Goal: Browse casually

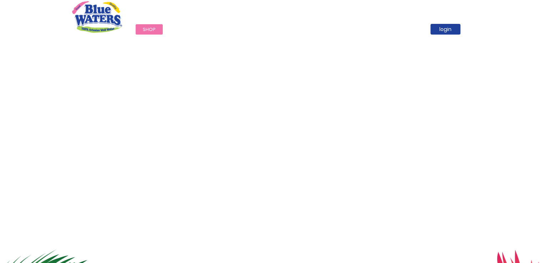
click at [149, 28] on span "Shop" at bounding box center [149, 29] width 13 height 7
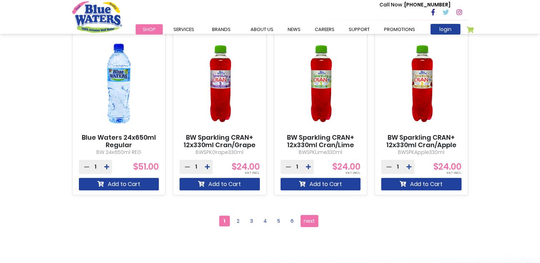
scroll to position [622, 0]
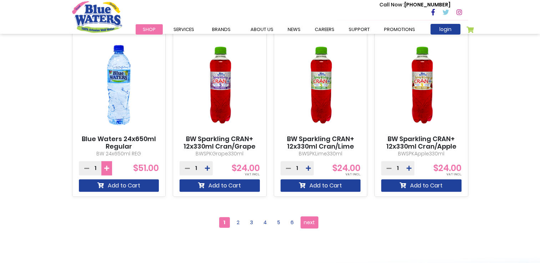
click at [101, 171] on button at bounding box center [106, 168] width 11 height 14
click at [84, 169] on button at bounding box center [84, 168] width 11 height 14
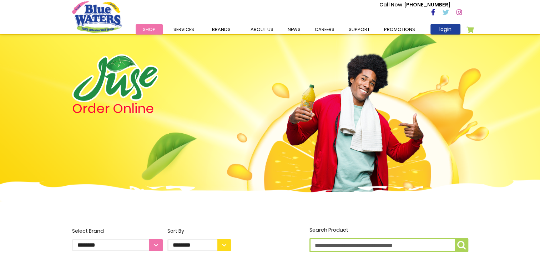
scroll to position [0, 0]
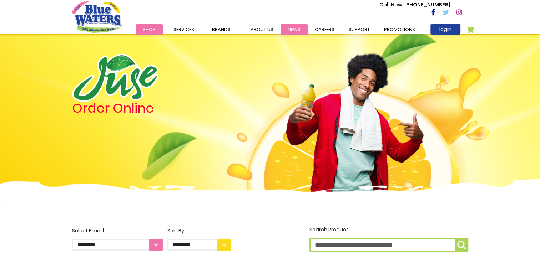
click at [287, 28] on link "News" at bounding box center [294, 29] width 27 height 10
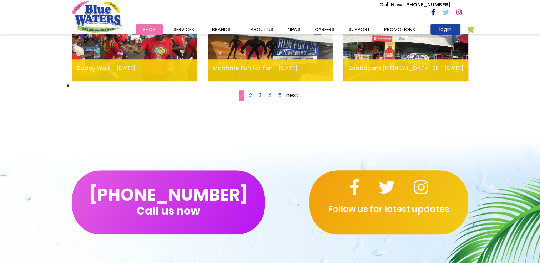
scroll to position [531, 0]
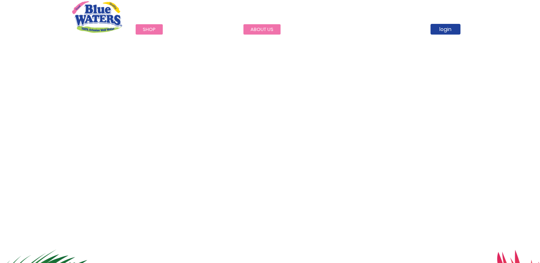
click at [263, 28] on link "about us" at bounding box center [261, 29] width 37 height 10
